Goal: Information Seeking & Learning: Understand process/instructions

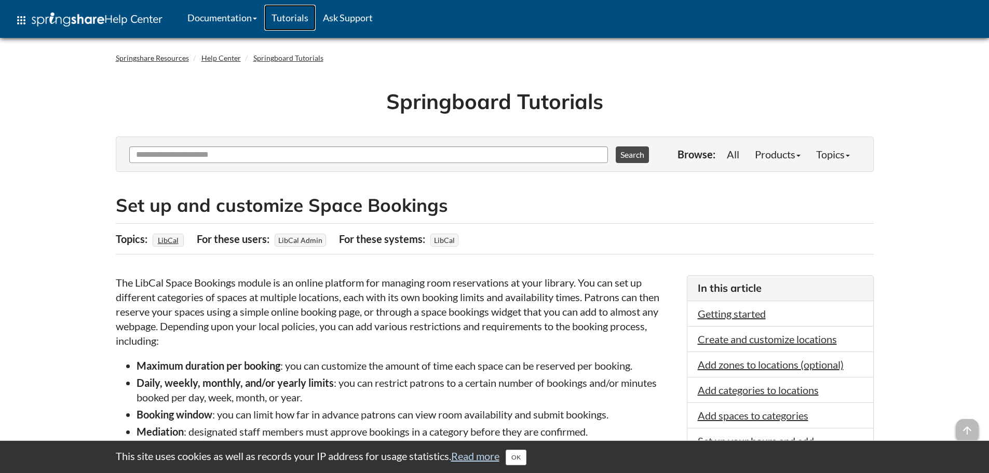
click at [305, 15] on link "Tutorials" at bounding box center [289, 18] width 51 height 26
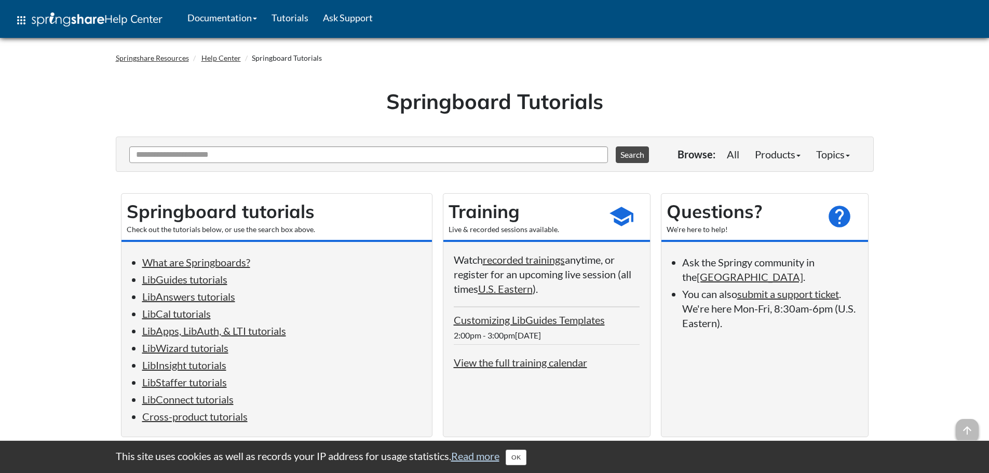
scroll to position [208, 0]
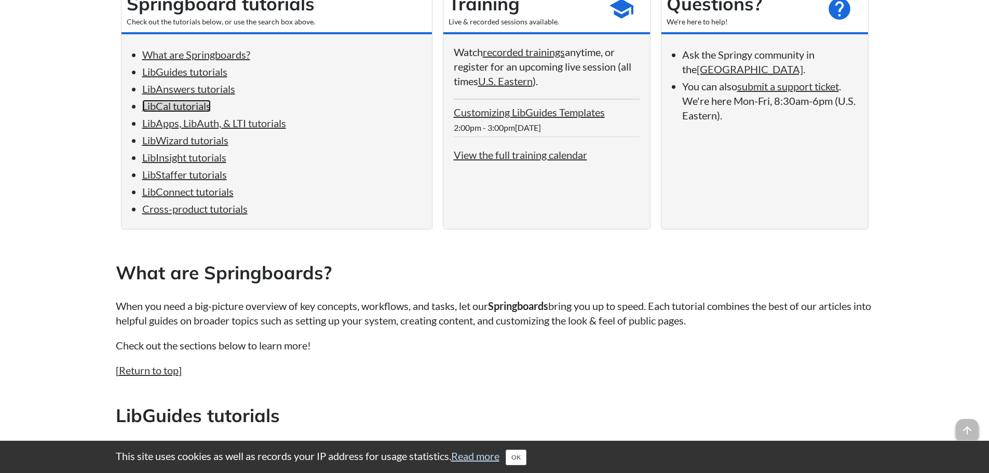
click at [167, 107] on link "LibCal tutorials" at bounding box center [176, 106] width 69 height 12
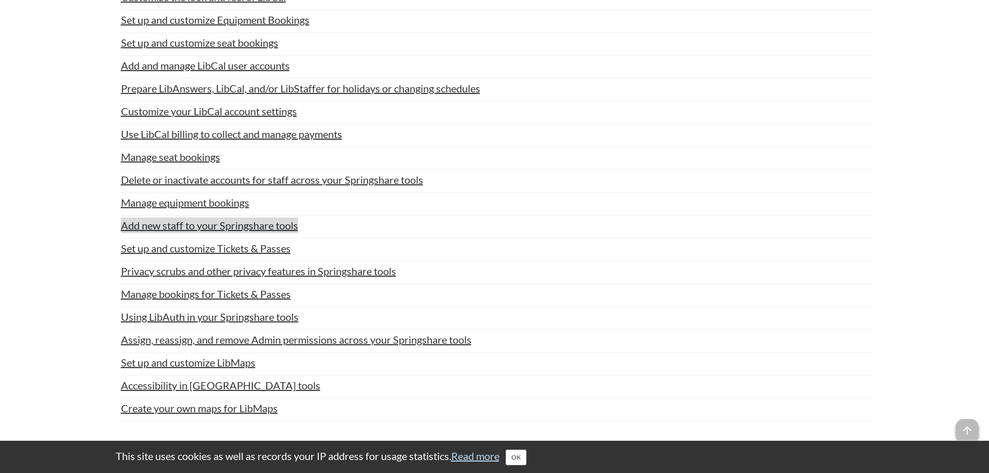
scroll to position [2295, 0]
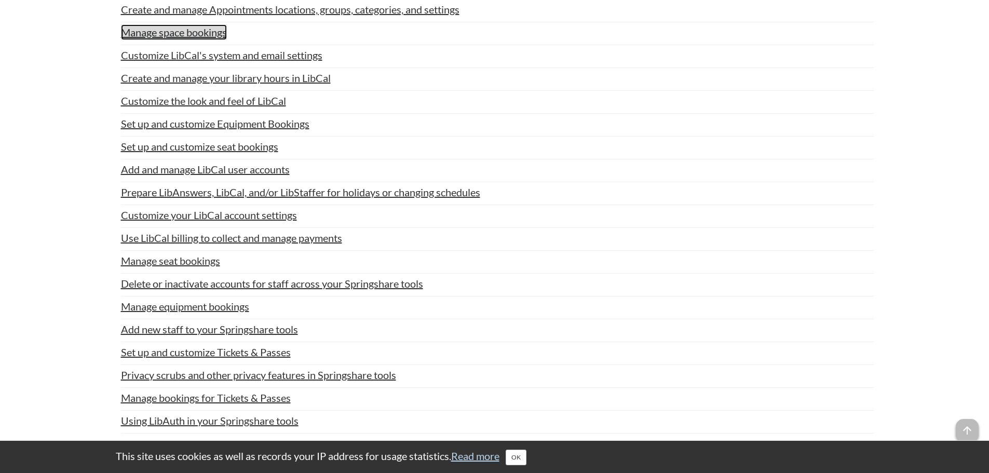
click at [178, 35] on link "Manage space bookings" at bounding box center [174, 32] width 106 height 16
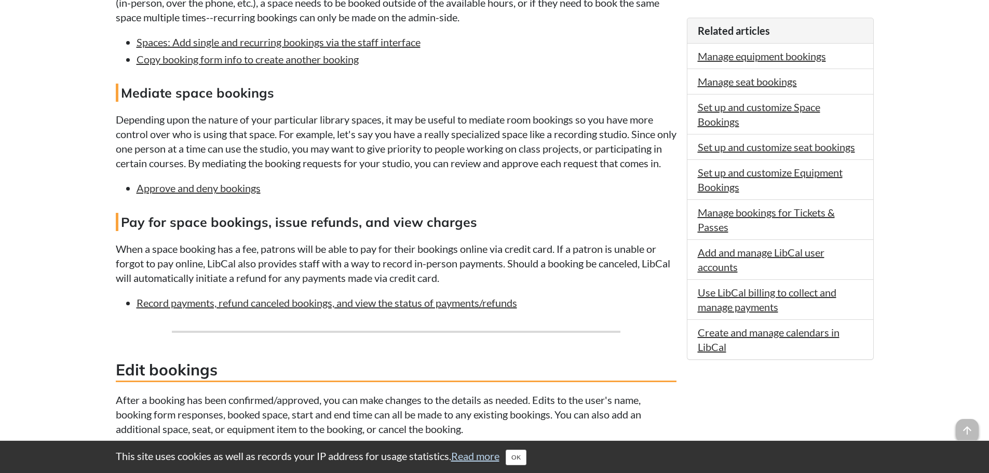
scroll to position [311, 0]
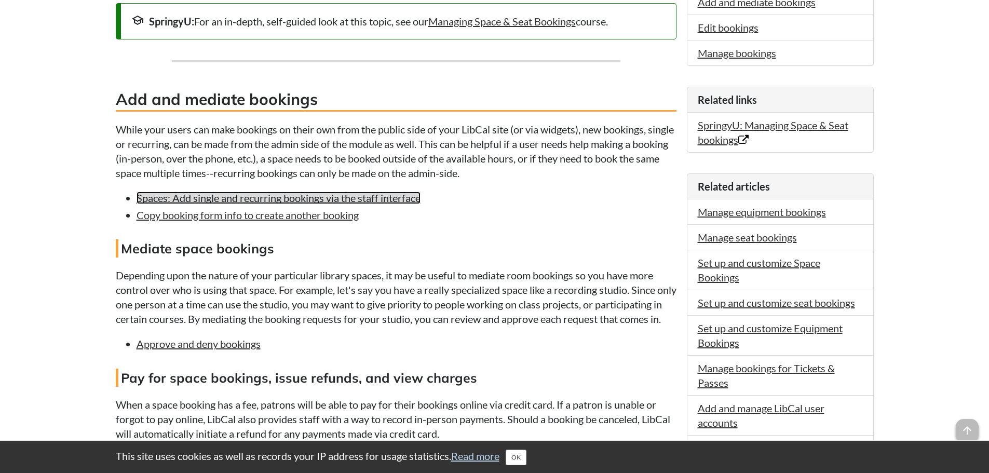
click at [297, 195] on link "Spaces: Add single and recurring bookings via the staff interface" at bounding box center [279, 198] width 284 height 12
